Goal: Transaction & Acquisition: Purchase product/service

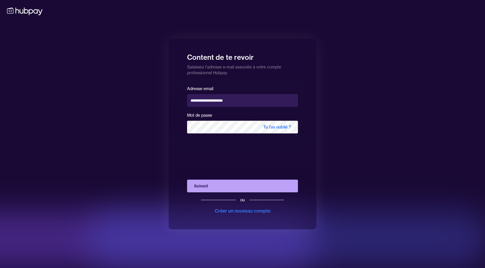
click at [222, 190] on button "Suivant" at bounding box center [242, 186] width 111 height 13
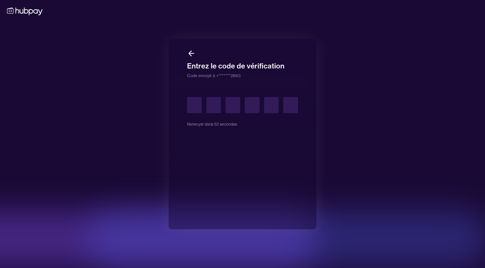
type input "*"
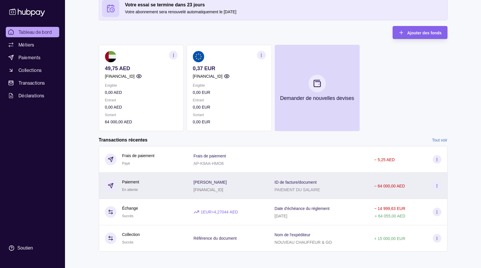
scroll to position [37, 0]
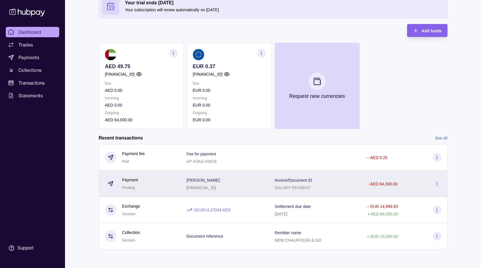
click at [436, 183] on icon at bounding box center [437, 184] width 4 height 4
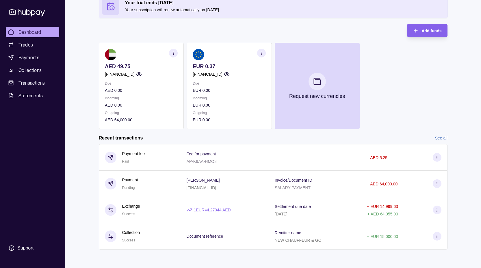
click at [227, 97] on html "Dashboard Trades Payments Collections Transactions Statements Support G Hello, …" at bounding box center [240, 115] width 481 height 305
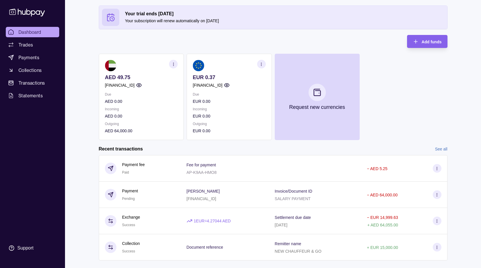
scroll to position [0, 0]
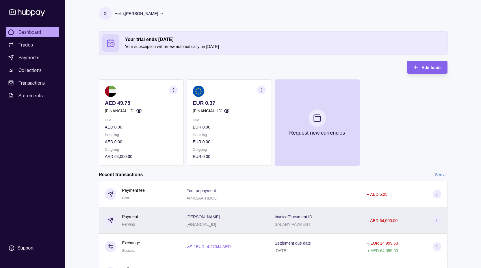
click at [438, 221] on icon at bounding box center [437, 220] width 4 height 4
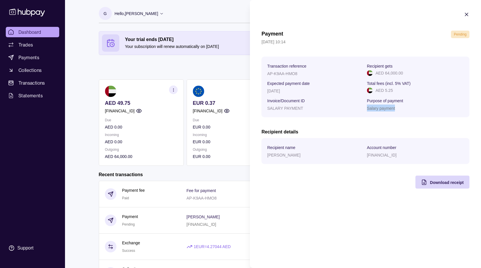
drag, startPoint x: 368, startPoint y: 109, endPoint x: 432, endPoint y: 112, distance: 64.5
click at [432, 112] on section "Transaction reference AP-K9AA-HMO8 Recipient gets AED 64,000.00 Expected paymen…" at bounding box center [365, 87] width 208 height 61
click at [320, 49] on div "Payment Pending [DATE] 10:14 Transaction reference AP-K9AA-HMO8 Recipient gets …" at bounding box center [365, 110] width 208 height 158
click at [457, 36] on p "Pending" at bounding box center [460, 34] width 13 height 6
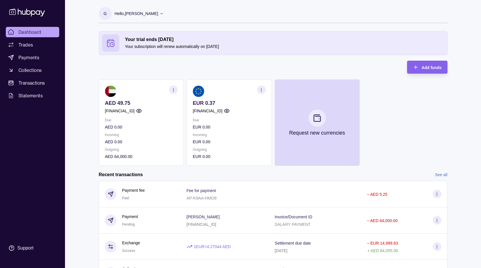
click at [79, 225] on html "Dashboard Trades Payments Collections Transactions Statements Support G Hello, …" at bounding box center [240, 152] width 481 height 305
click at [28, 45] on span "Trades" at bounding box center [25, 44] width 14 height 7
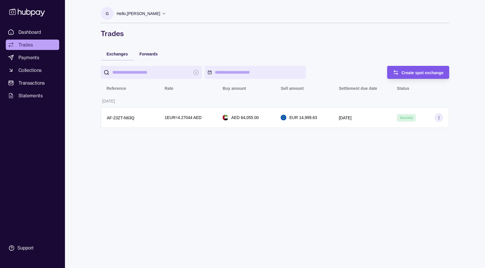
click at [409, 72] on span "Create spot exchange" at bounding box center [423, 72] width 42 height 5
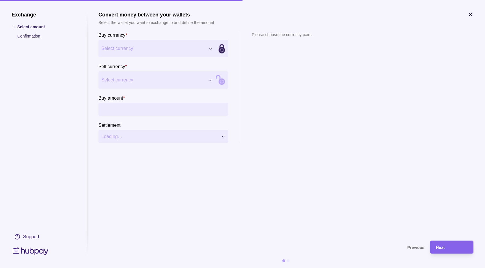
click at [149, 268] on div "Exchange Select amount Confirmation Support Convert money between your wallets …" at bounding box center [242, 268] width 485 height 0
click at [202, 268] on div "Exchange Select amount Confirmation Support Convert money between your wallets …" at bounding box center [242, 268] width 485 height 0
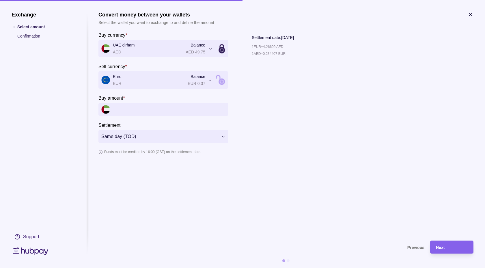
click at [126, 111] on input "Buy amount *" at bounding box center [169, 109] width 113 height 13
click at [126, 110] on input "Buy amount *" at bounding box center [169, 109] width 113 height 13
click at [27, 39] on p "Confirmation" at bounding box center [46, 36] width 58 height 6
click at [29, 37] on p "Confirmation" at bounding box center [46, 36] width 58 height 6
drag, startPoint x: 106, startPoint y: 112, endPoint x: 112, endPoint y: 109, distance: 6.7
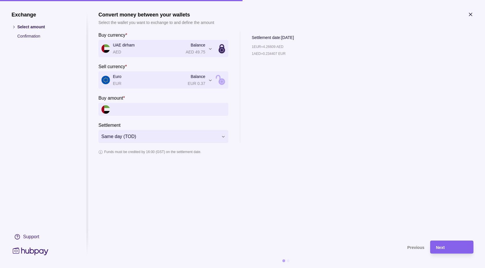
click at [107, 112] on img at bounding box center [105, 109] width 9 height 9
click at [120, 109] on input "Buy amount *" at bounding box center [169, 109] width 113 height 13
type input "*"
click at [132, 108] on input "****" at bounding box center [169, 109] width 113 height 13
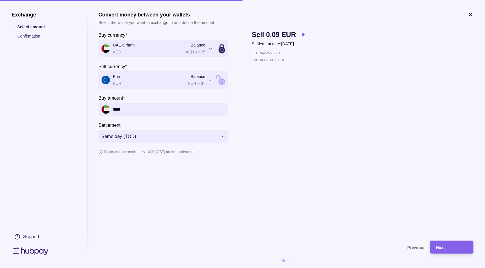
click at [132, 108] on input "****" at bounding box center [169, 109] width 113 height 13
type input "*"
type input "***"
click at [126, 169] on section "**********" at bounding box center [285, 123] width 375 height 223
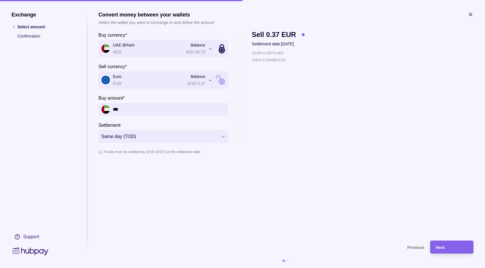
click at [469, 13] on icon "button" at bounding box center [471, 15] width 6 height 6
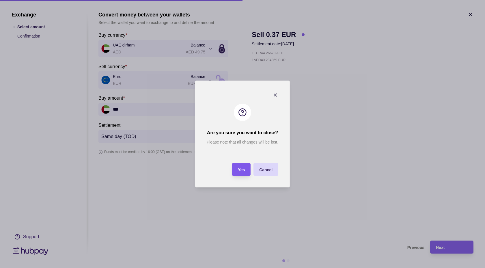
click at [237, 172] on div "Yes" at bounding box center [237, 169] width 16 height 13
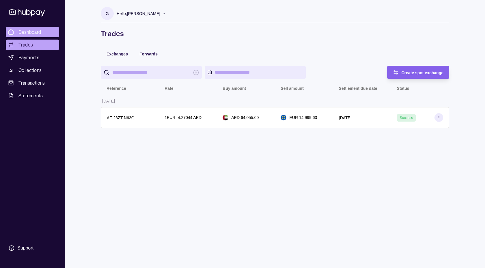
click at [28, 29] on span "Dashboard" at bounding box center [29, 32] width 23 height 7
